Goal: Understand process/instructions: Learn how to perform a task or action

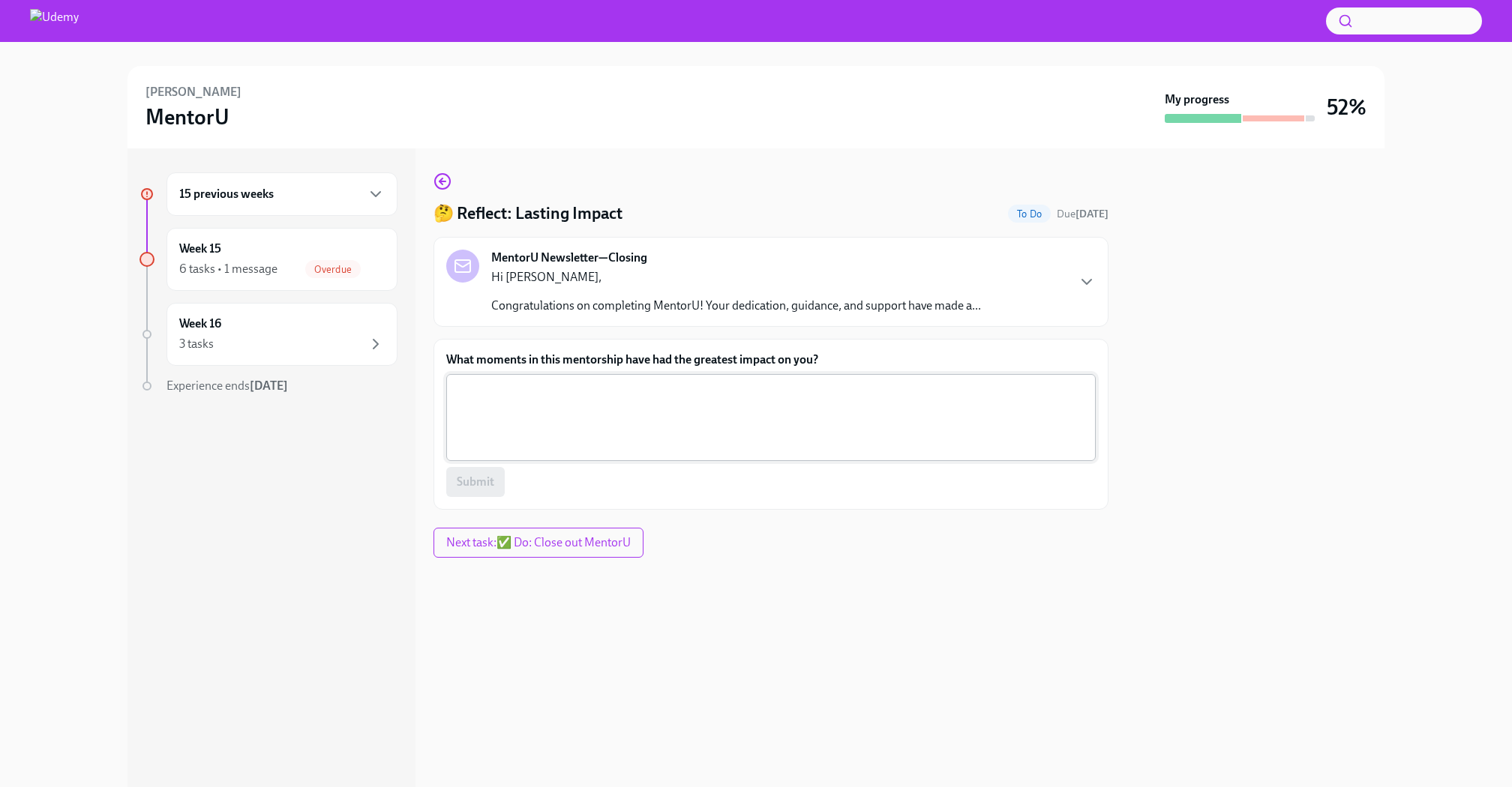
click at [694, 409] on textarea "What moments in this mentorship have had the greatest impact on you?" at bounding box center [771, 417] width 631 height 72
click at [372, 187] on icon "button" at bounding box center [376, 194] width 18 height 18
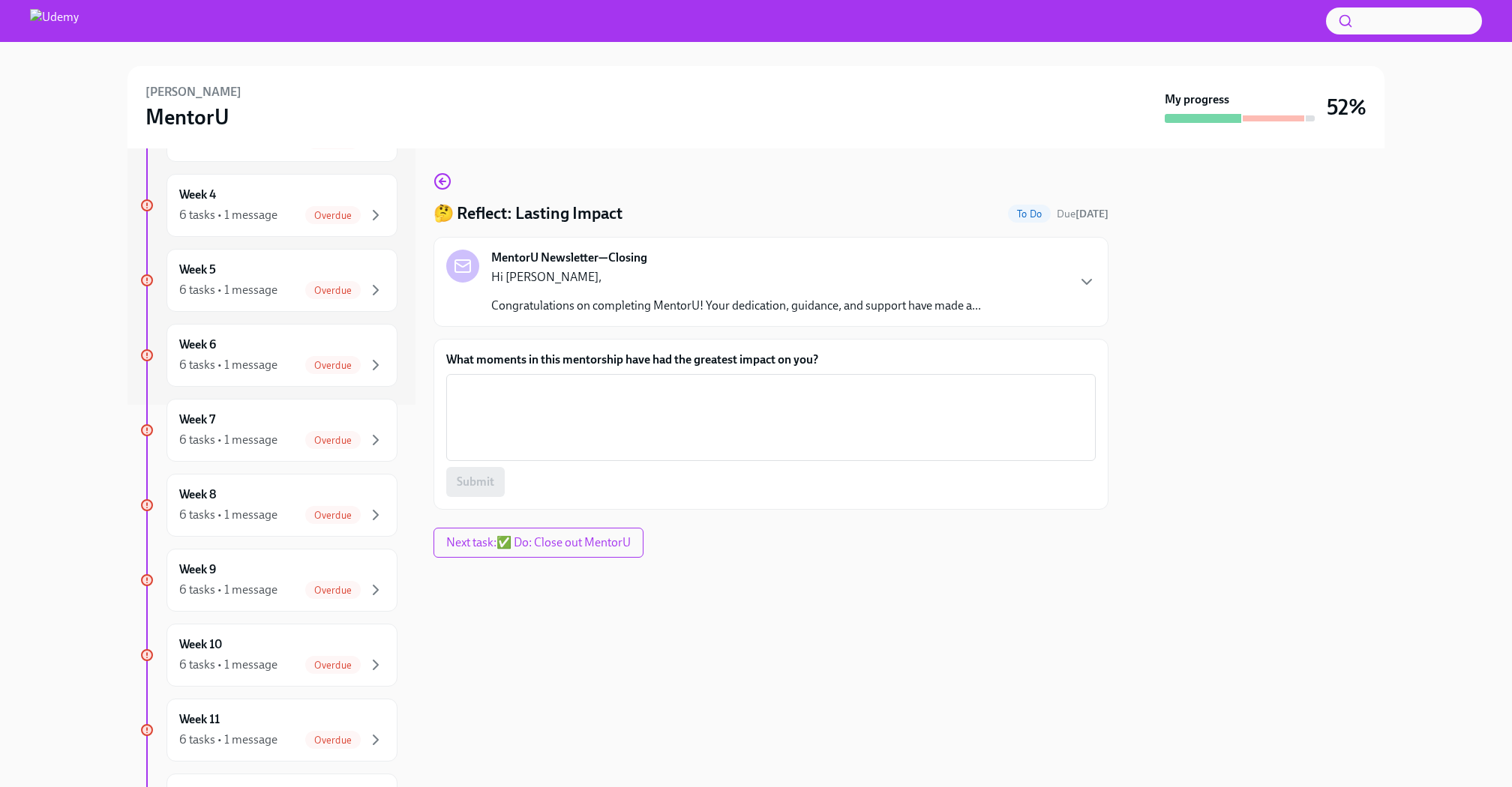
scroll to position [820, 0]
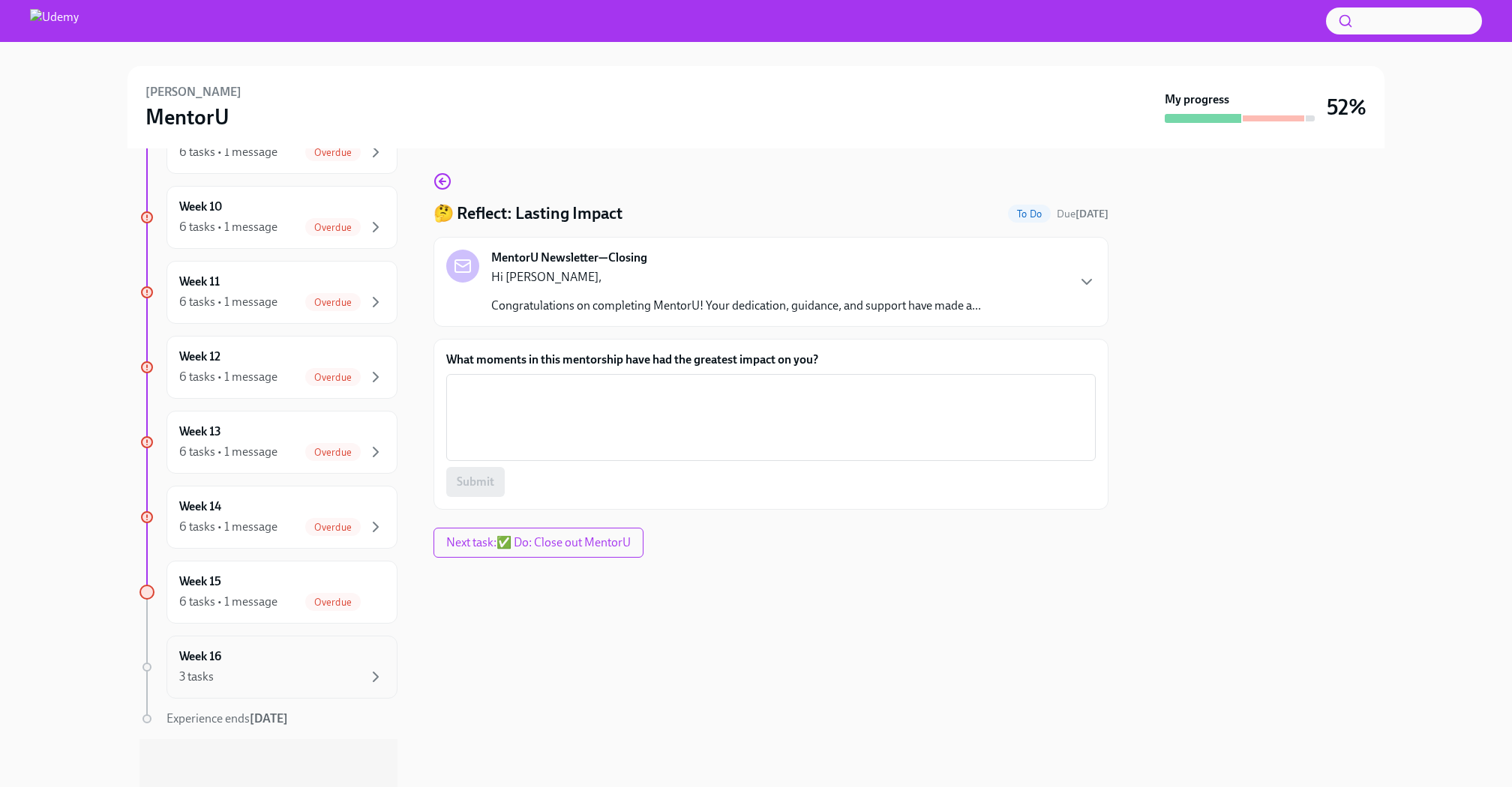
click at [304, 670] on div "3 tasks" at bounding box center [282, 677] width 206 height 18
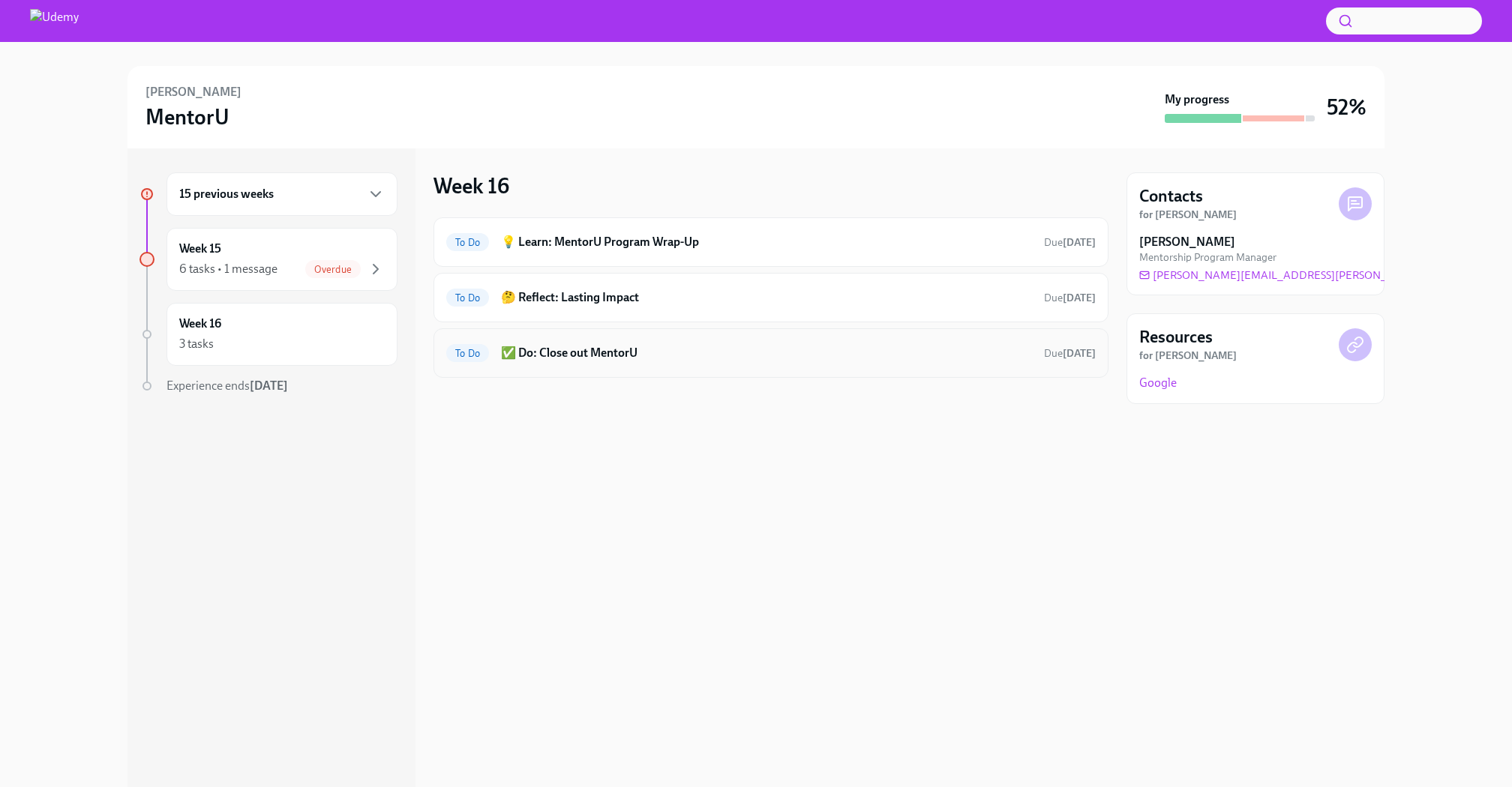
click at [710, 349] on h6 "✅ Do: Close out MentorU" at bounding box center [766, 353] width 531 height 17
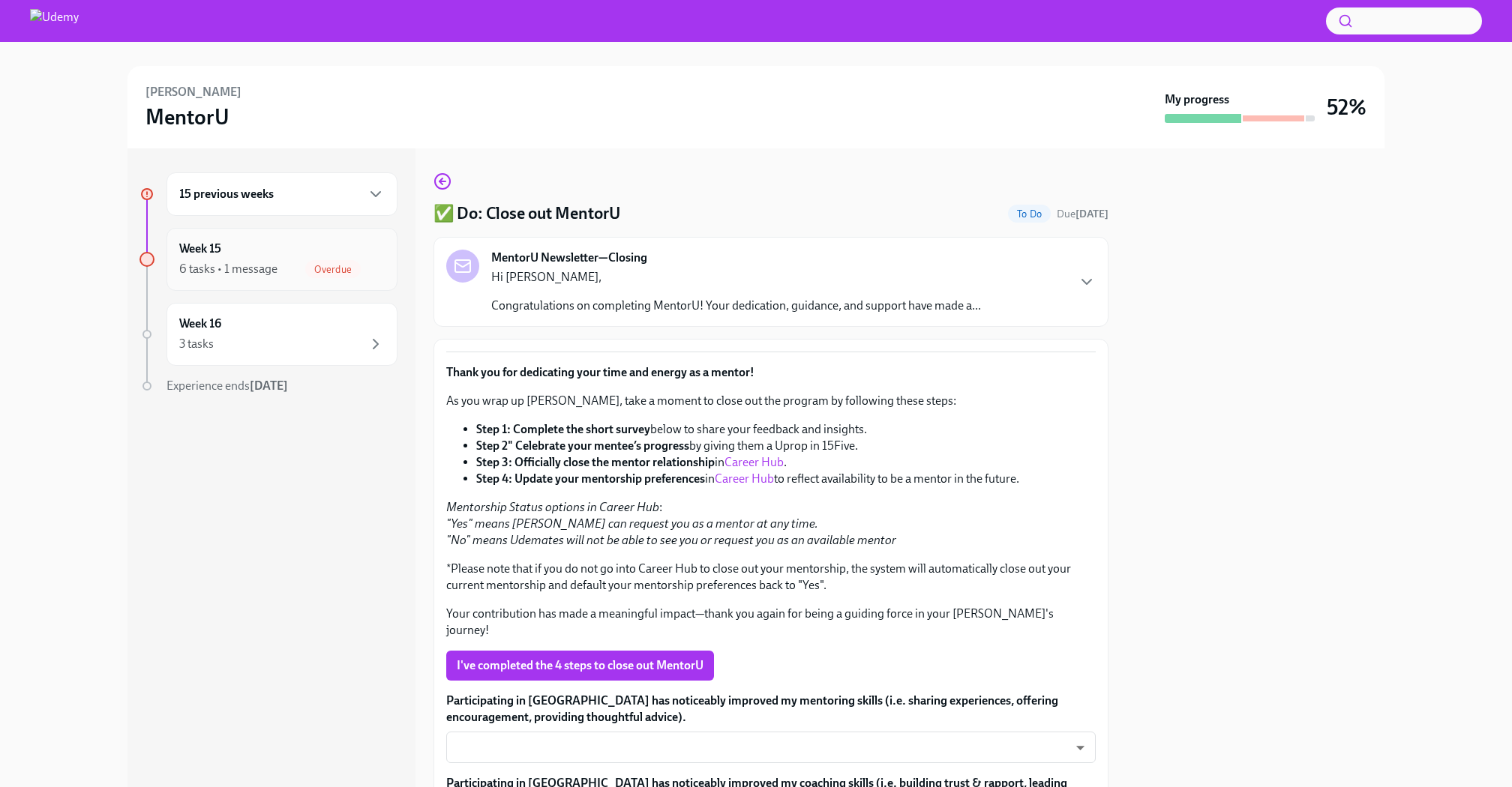
click at [287, 257] on div "Week 15 6 tasks • 1 message Overdue" at bounding box center [282, 259] width 206 height 37
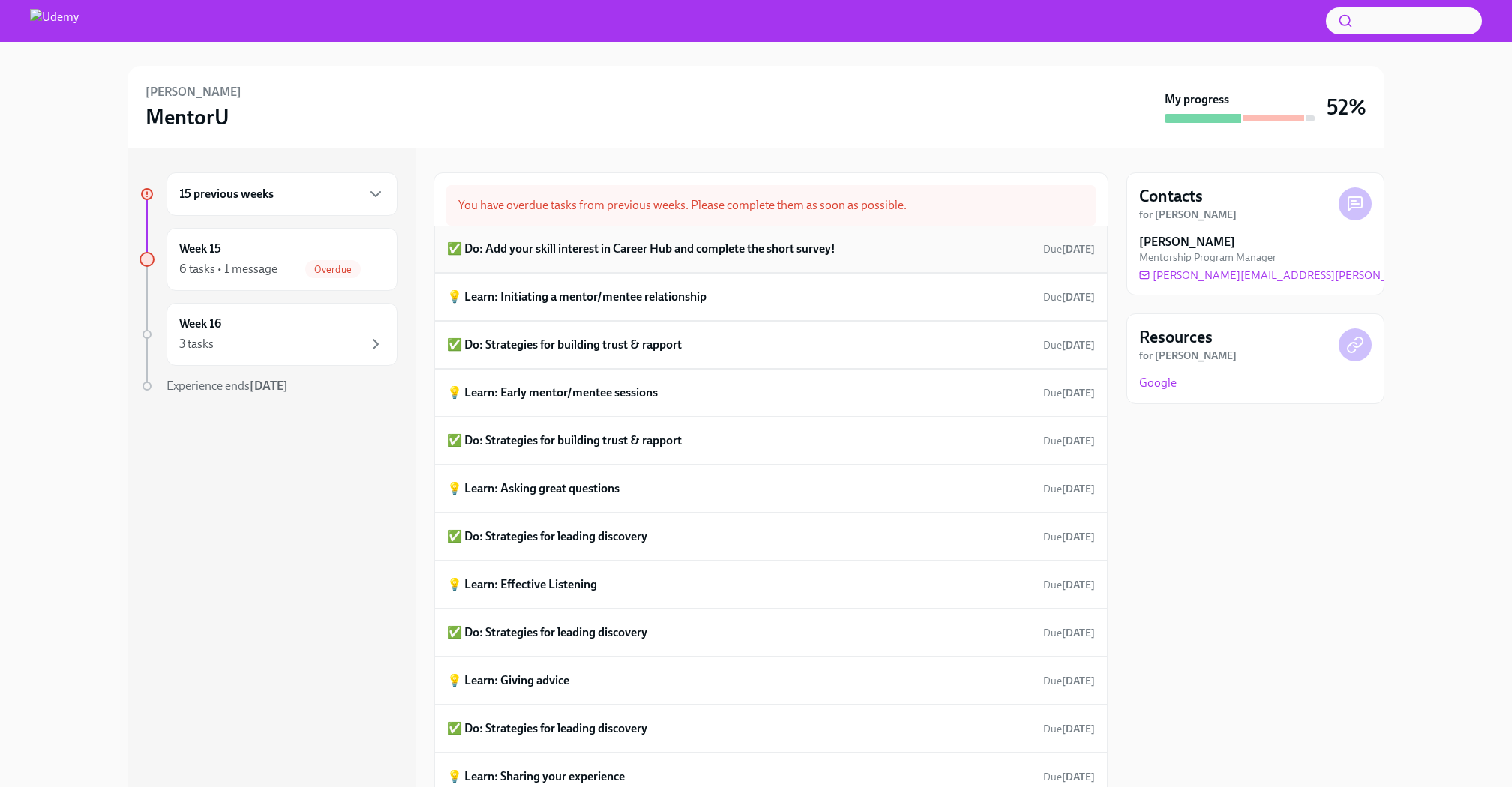
click at [961, 255] on div "✅ Do: Add your skill interest in Career Hub and complete the short survey! Due …" at bounding box center [771, 248] width 648 height 22
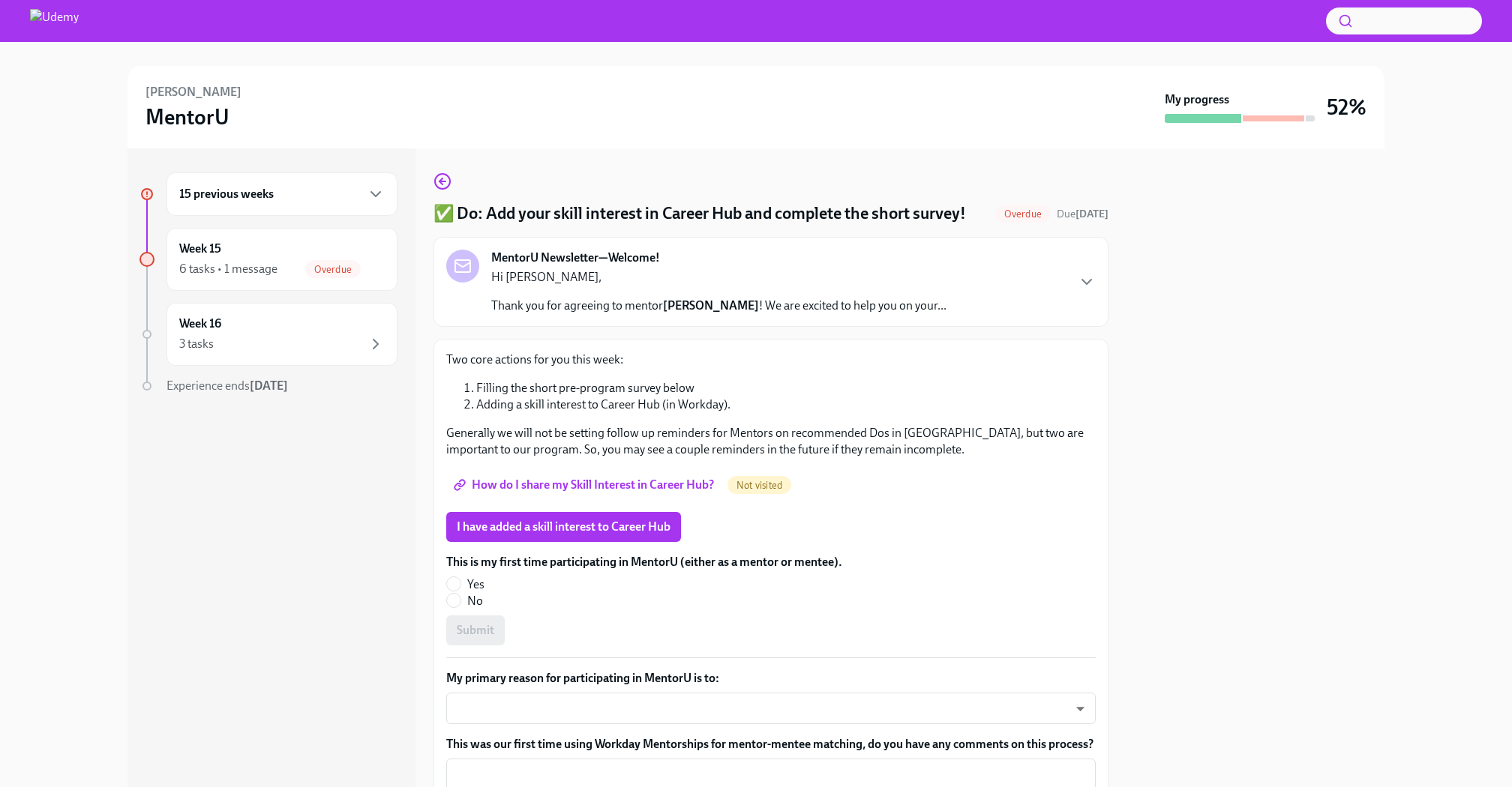
click at [632, 483] on span "How do I share my Skill Interest in Career Hub?" at bounding box center [585, 485] width 257 height 15
